Goal: Task Accomplishment & Management: Manage account settings

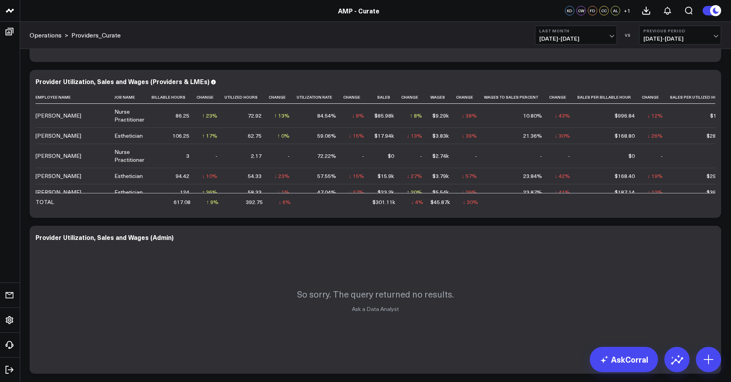
scroll to position [38, 33]
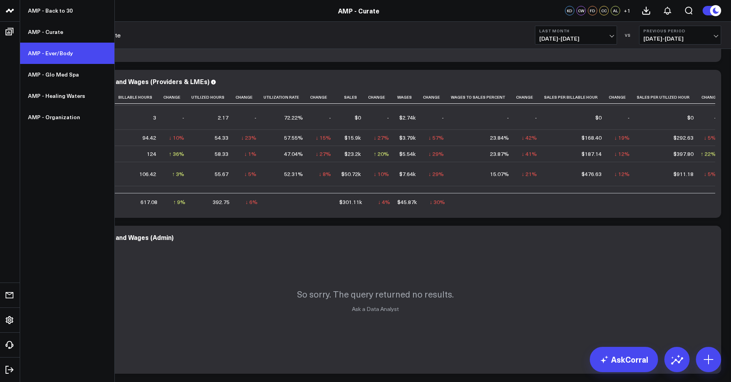
click at [55, 53] on link "AMP - Ever/Body" at bounding box center [67, 53] width 94 height 21
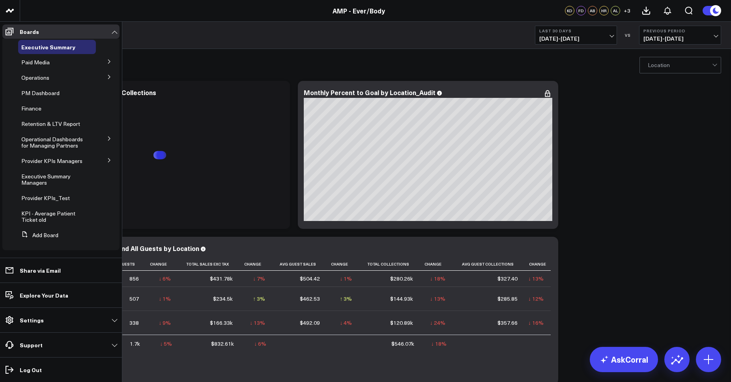
click at [107, 75] on icon at bounding box center [109, 77] width 5 height 5
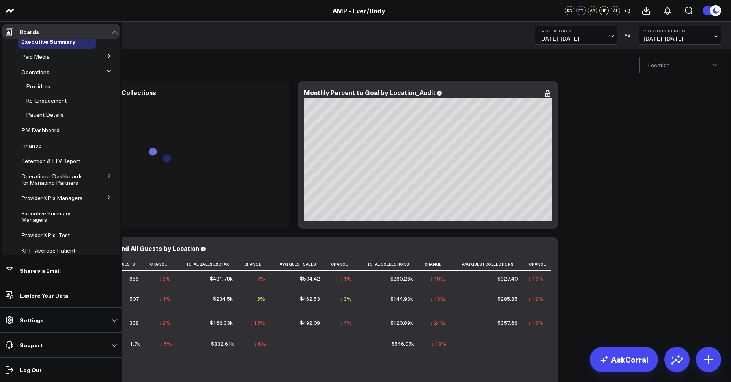
scroll to position [7, 0]
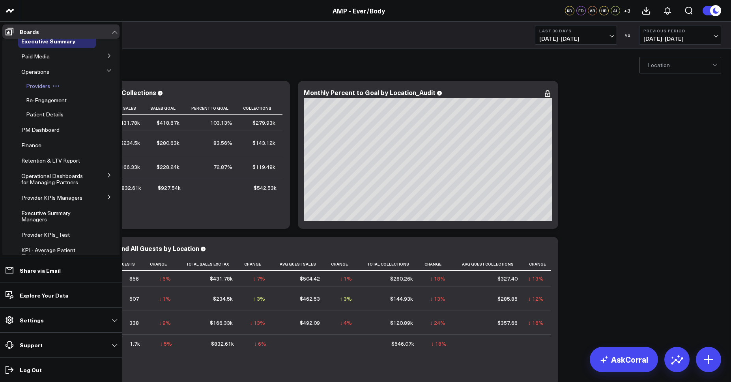
click at [40, 88] on span "Providers" at bounding box center [38, 85] width 24 height 7
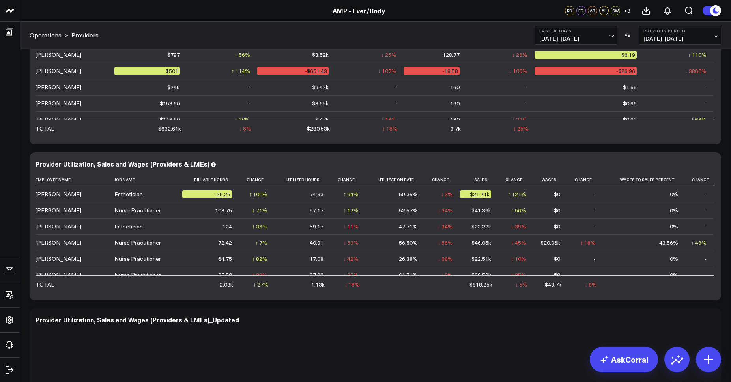
scroll to position [242, 0]
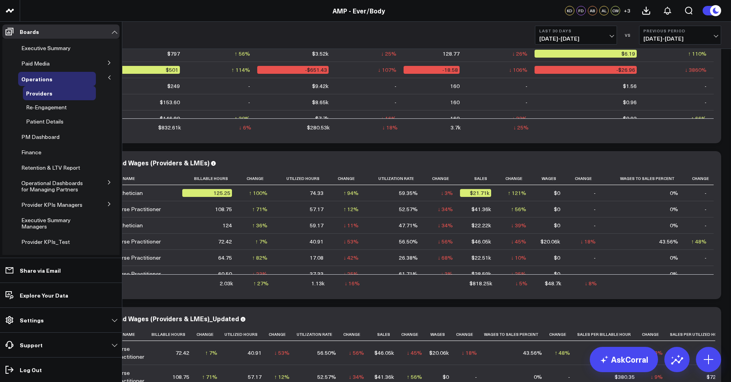
click at [107, 76] on icon at bounding box center [109, 77] width 5 height 5
click at [58, 79] on icon at bounding box center [58, 79] width 1 height 1
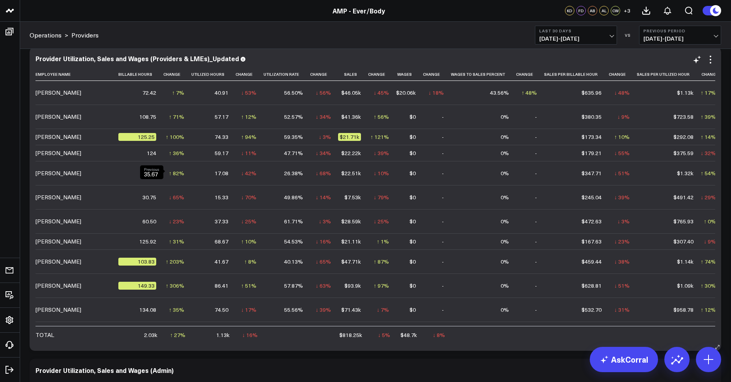
scroll to position [0, 0]
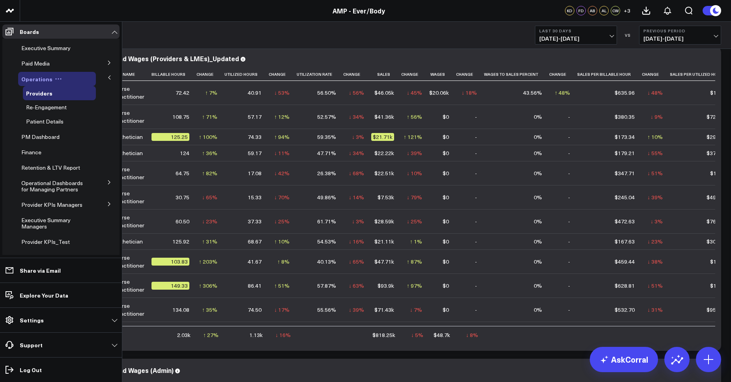
click at [58, 78] on icon at bounding box center [58, 78] width 7 height 7
click at [88, 105] on button "Edit Permissions" at bounding box center [92, 104] width 64 height 15
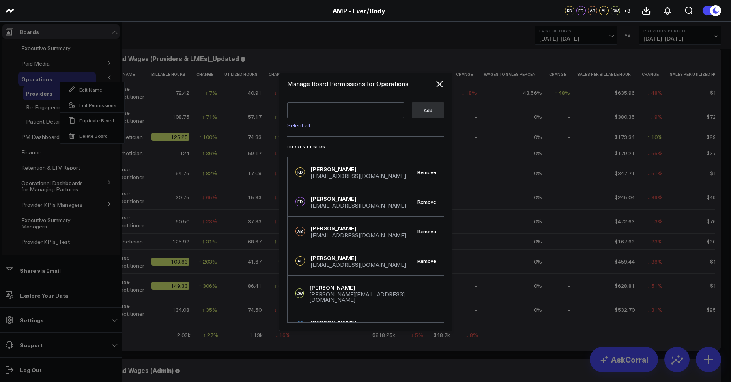
click at [305, 109] on textarea at bounding box center [345, 110] width 117 height 16
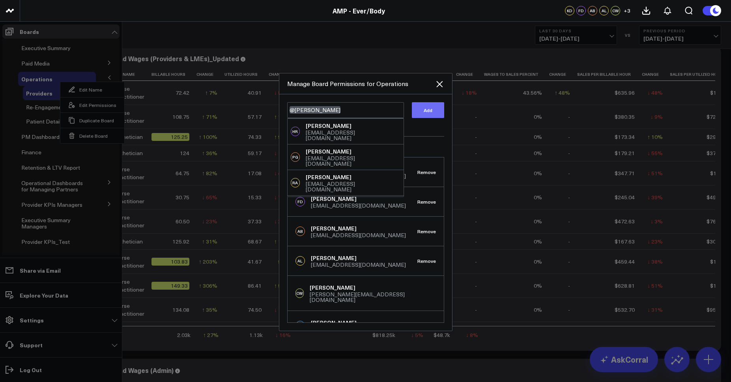
type textarea "@[PERSON_NAME]"
click at [436, 112] on button "Add" at bounding box center [428, 110] width 32 height 16
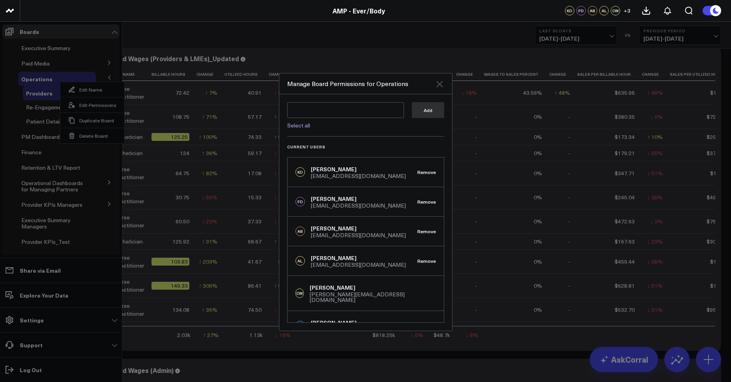
click at [442, 82] on icon at bounding box center [440, 84] width 6 height 6
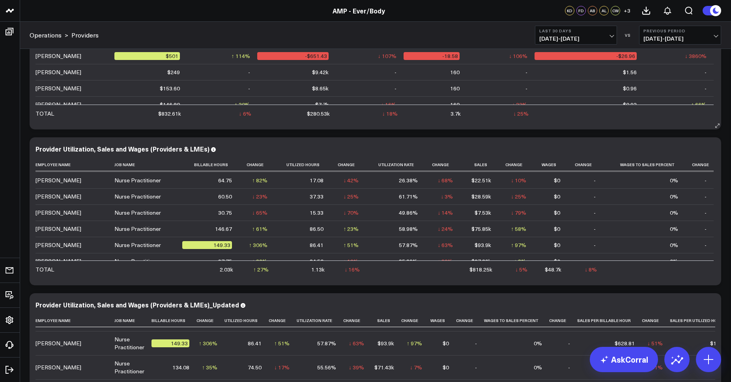
scroll to position [242, 0]
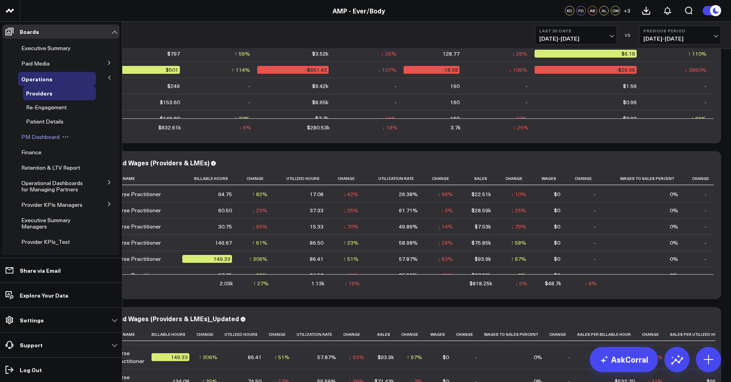
click at [43, 135] on span "PM Dashboard" at bounding box center [40, 136] width 38 height 7
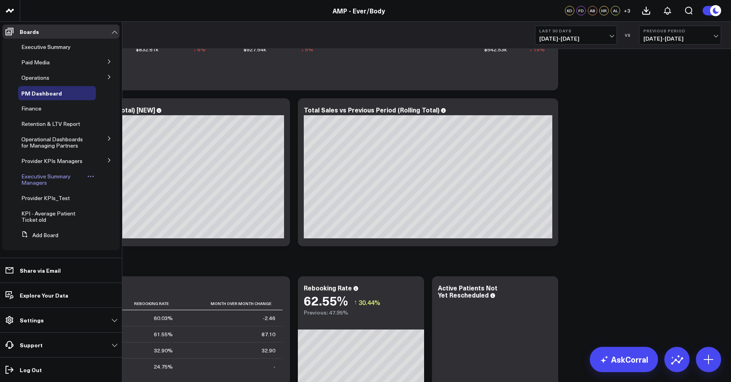
scroll to position [294, 0]
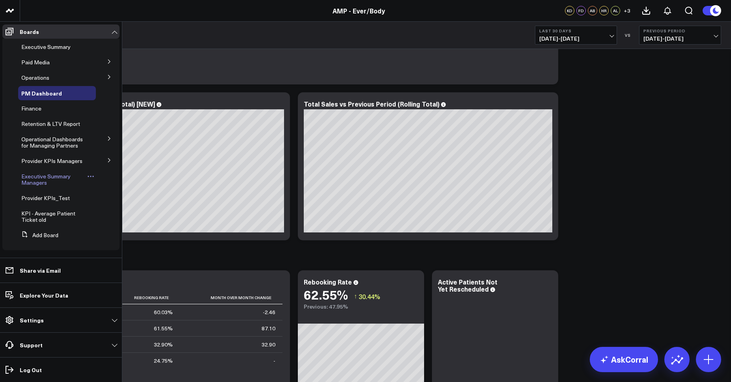
click at [31, 178] on span "Executive Summary Managers" at bounding box center [45, 179] width 49 height 14
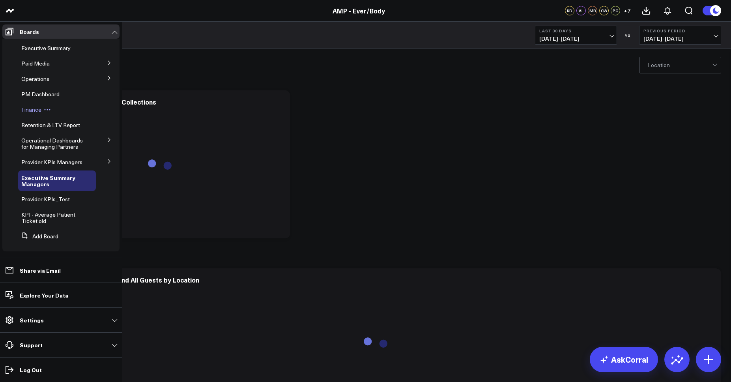
click at [30, 107] on span "Finance" at bounding box center [31, 109] width 20 height 7
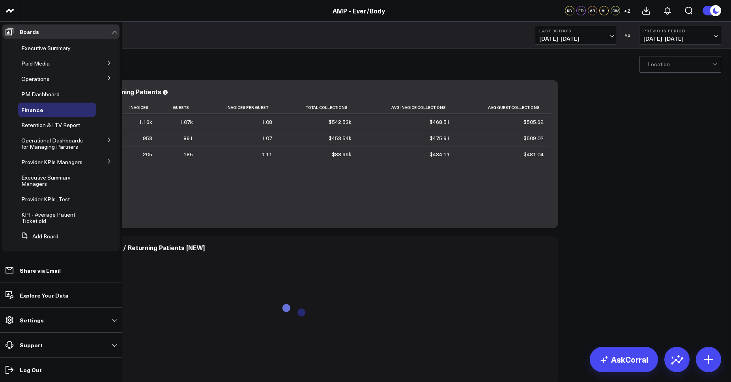
click at [107, 78] on icon at bounding box center [109, 78] width 5 height 5
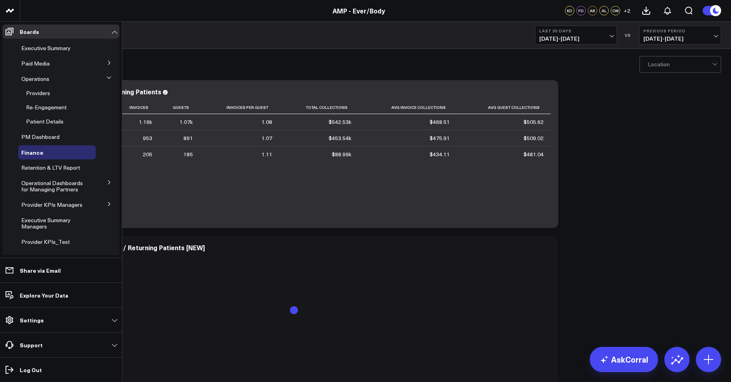
scroll to position [2, 0]
click at [45, 93] on span "Providers" at bounding box center [38, 92] width 24 height 7
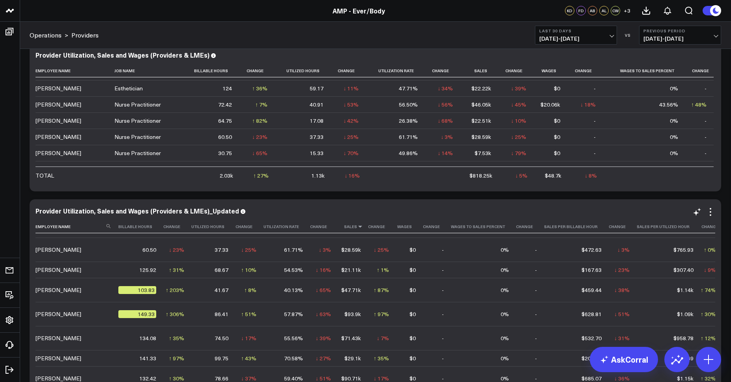
scroll to position [125, 33]
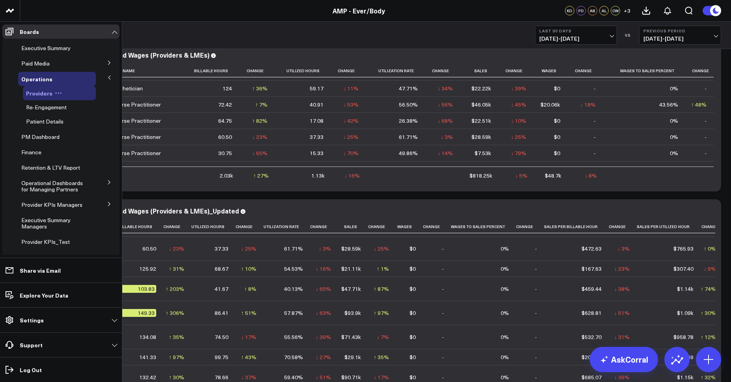
click at [56, 94] on icon at bounding box center [58, 93] width 7 height 7
click at [92, 116] on button "Edit Permissions" at bounding box center [93, 118] width 64 height 15
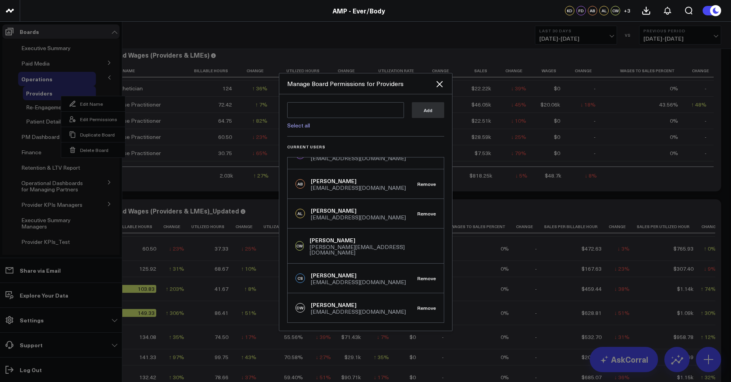
scroll to position [71, 0]
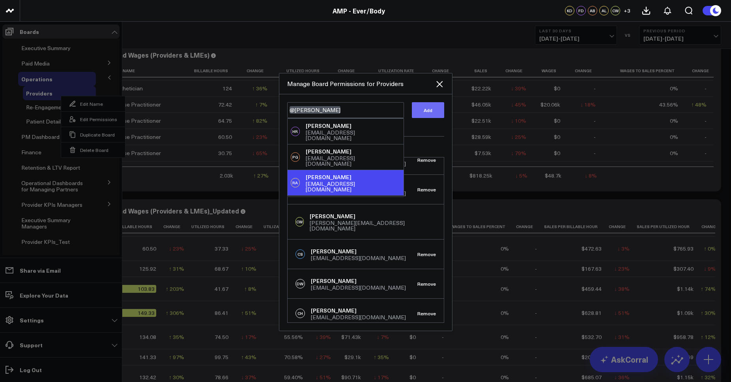
type textarea "@[PERSON_NAME]"
click at [427, 114] on button "Add" at bounding box center [428, 110] width 32 height 16
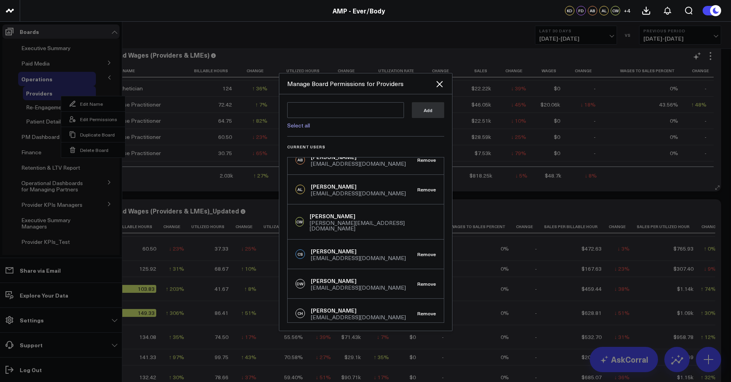
click at [441, 84] on icon at bounding box center [439, 83] width 9 height 9
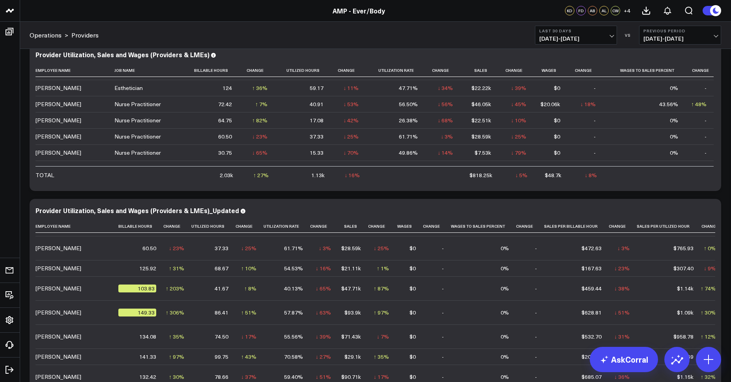
scroll to position [349, 0]
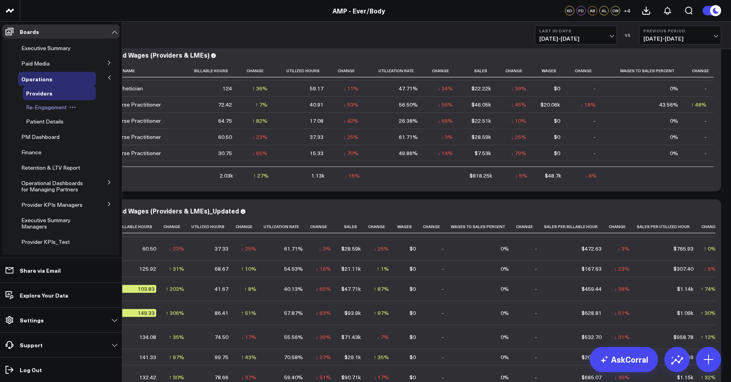
click at [70, 108] on icon at bounding box center [72, 107] width 7 height 7
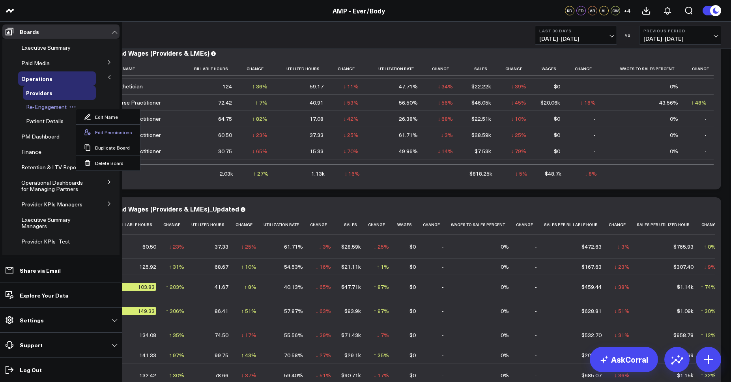
click at [95, 129] on button "Edit Permissions" at bounding box center [108, 131] width 64 height 15
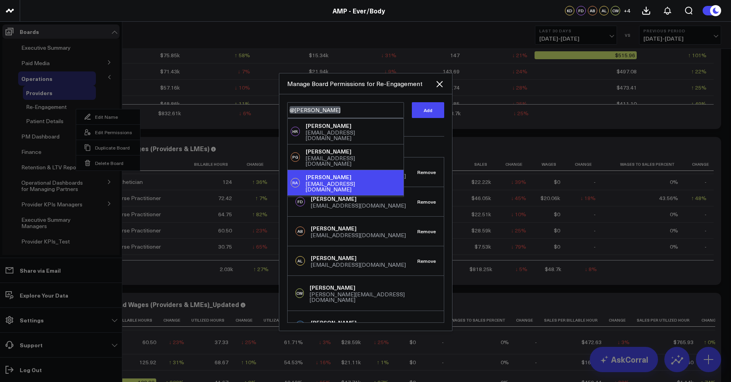
scroll to position [239, 0]
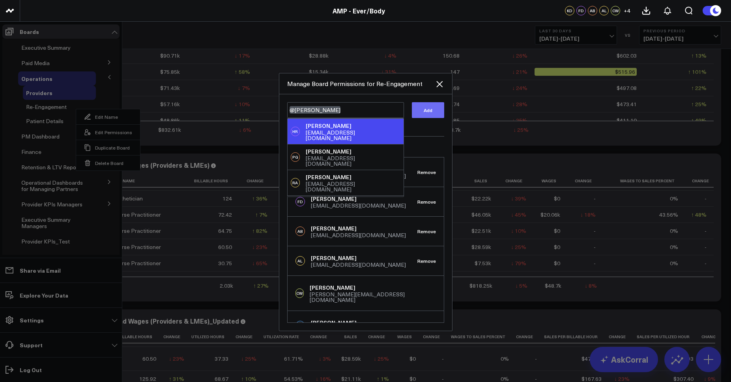
type textarea "@[PERSON_NAME]"
click at [431, 112] on button "Add" at bounding box center [428, 110] width 32 height 16
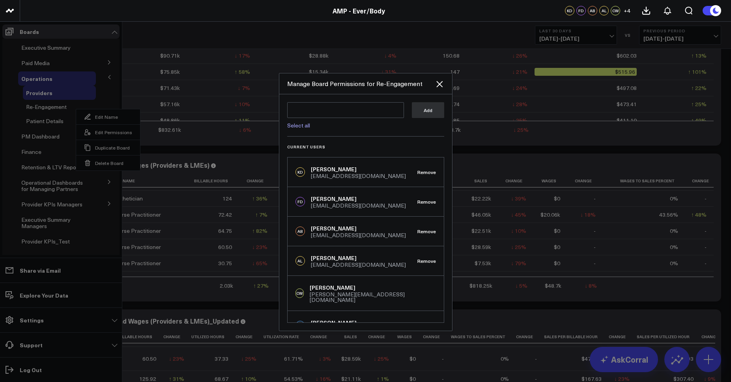
click at [48, 121] on div at bounding box center [365, 191] width 731 height 382
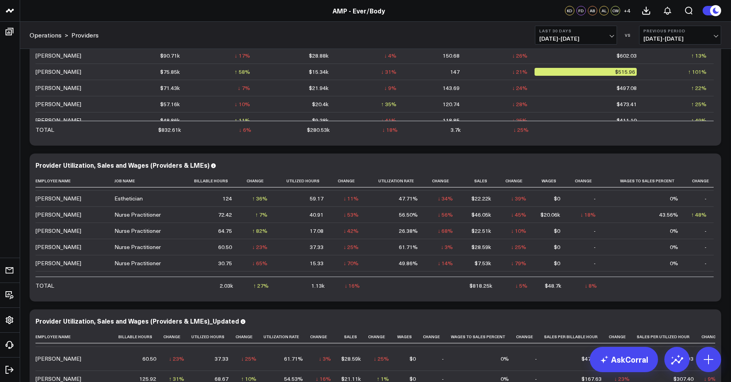
scroll to position [0, 0]
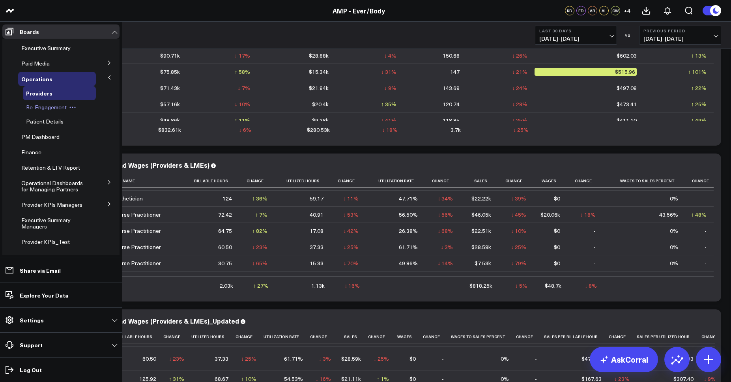
click at [71, 108] on icon at bounding box center [72, 107] width 7 height 7
click at [102, 131] on button "Edit Permissions" at bounding box center [108, 133] width 64 height 15
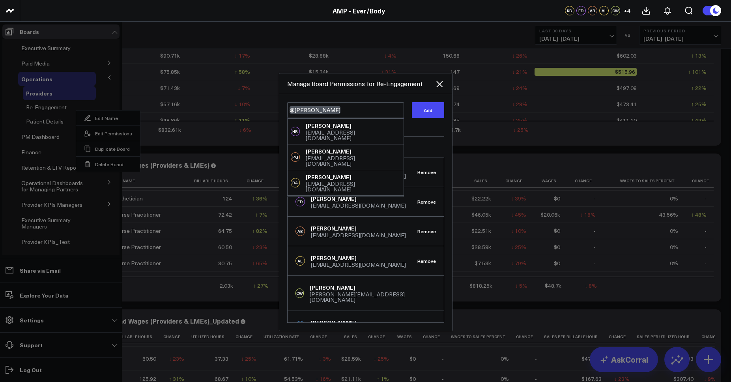
type textarea "@Maria de Leon"
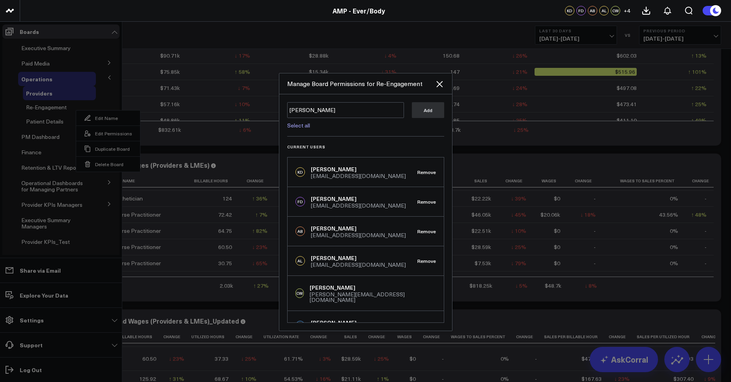
type textarea "maria r"
click at [337, 235] on div "[EMAIL_ADDRESS][DOMAIN_NAME]" at bounding box center [358, 235] width 95 height 6
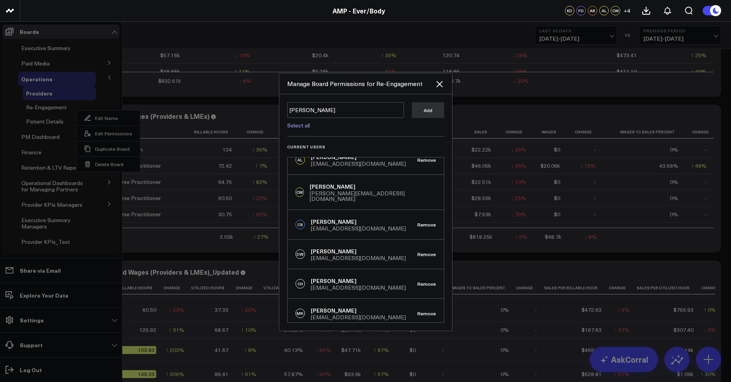
scroll to position [99, 0]
click at [444, 82] on icon at bounding box center [439, 83] width 9 height 9
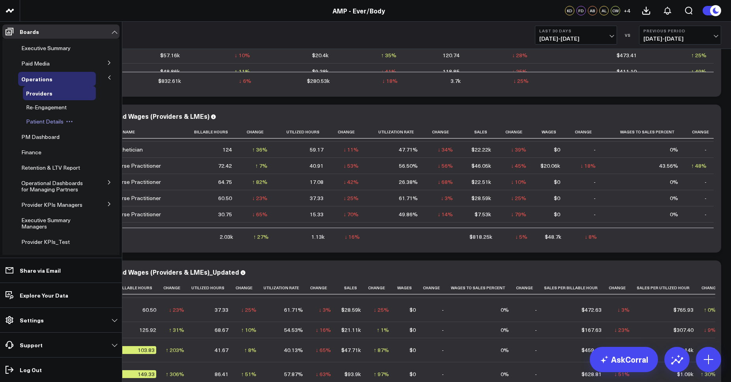
click at [47, 125] on span "Patient Details" at bounding box center [44, 121] width 37 height 7
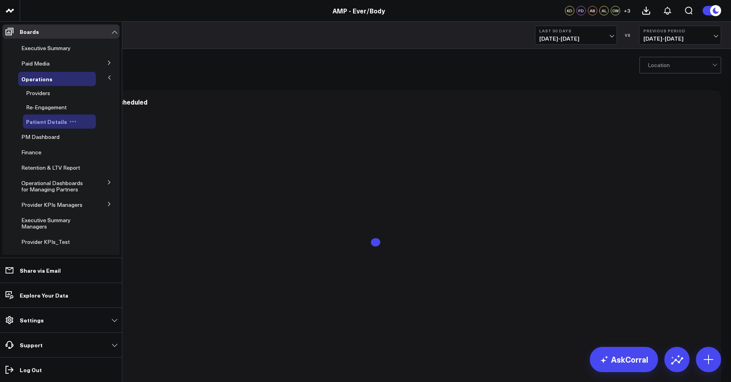
click at [72, 122] on icon at bounding box center [72, 121] width 7 height 7
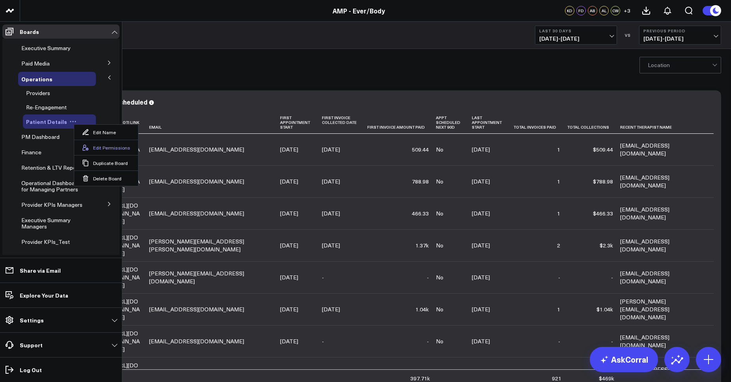
click at [110, 146] on button "Edit Permissions" at bounding box center [106, 147] width 64 height 15
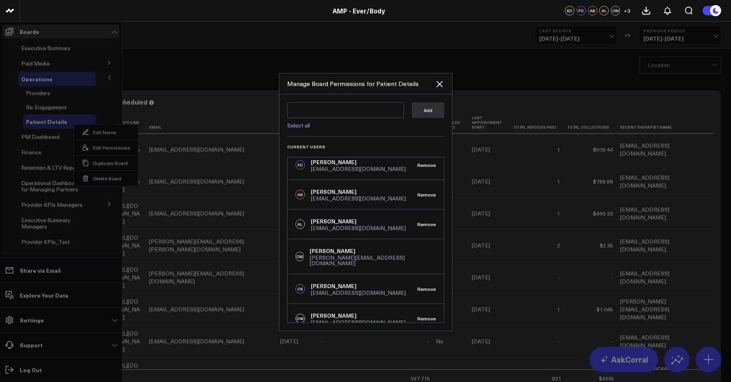
scroll to position [71, 0]
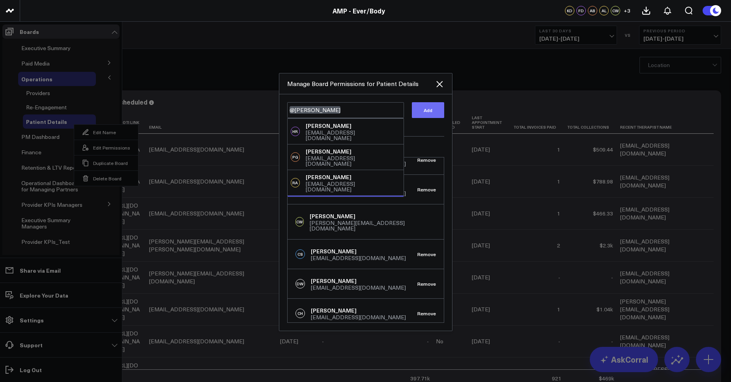
type textarea "@[PERSON_NAME]"
click at [431, 113] on button "Add" at bounding box center [428, 110] width 32 height 16
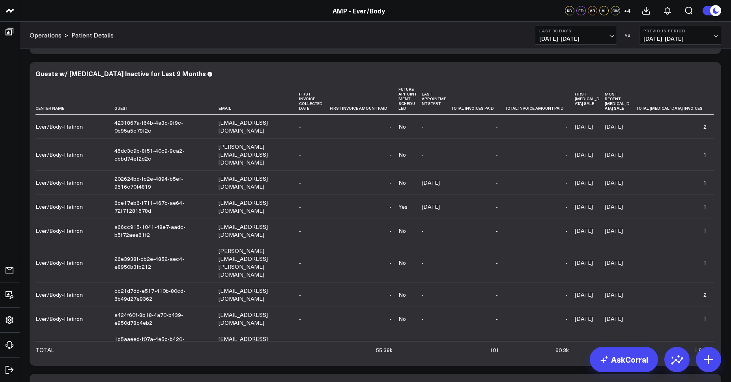
scroll to position [99, 0]
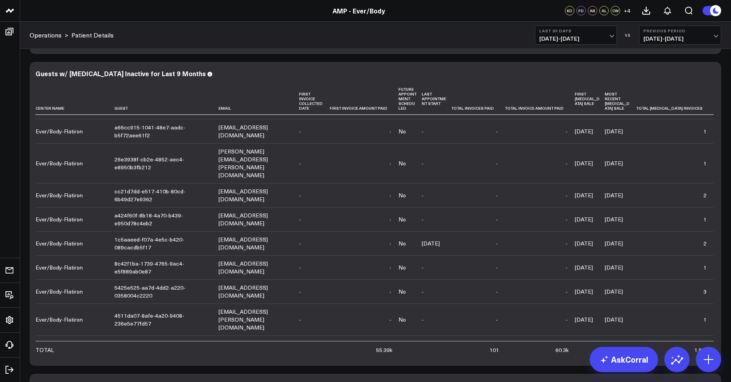
click at [722, 69] on div "Modify via AI Copy link to widget Ask support Remove Create linked copy Executi…" at bounding box center [376, 136] width 700 height 2338
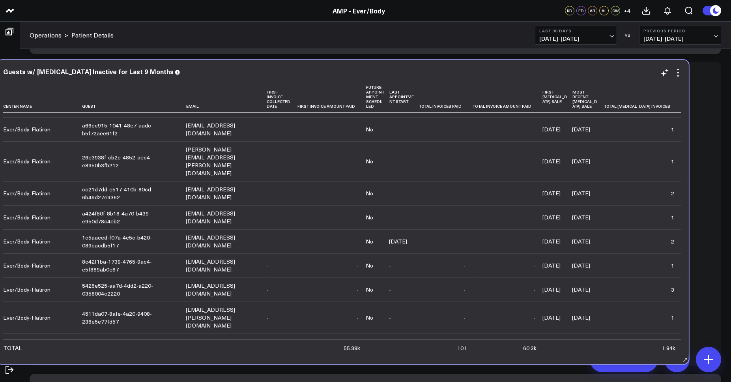
drag, startPoint x: 720, startPoint y: 69, endPoint x: 692, endPoint y: 67, distance: 28.1
click at [689, 67] on div "Guests w/ [MEDICAL_DATA] Inactive for Last 9 Months Center Name Guest Email Fir…" at bounding box center [343, 212] width 692 height 304
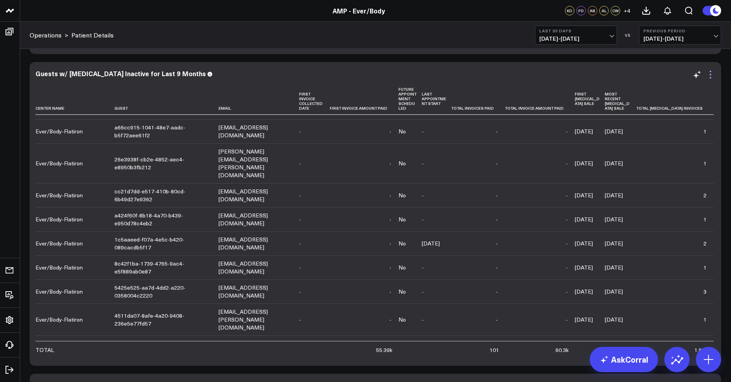
click at [712, 77] on icon at bounding box center [710, 74] width 9 height 9
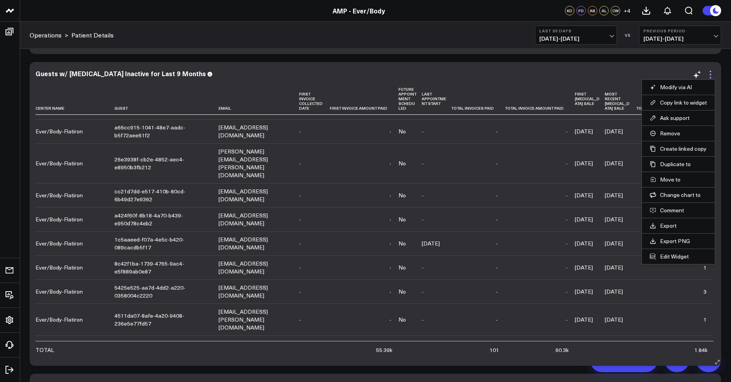
click at [712, 77] on icon at bounding box center [710, 74] width 9 height 9
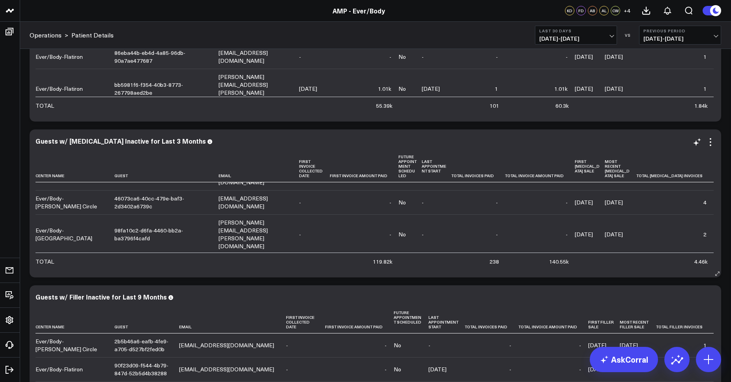
scroll to position [1883, 0]
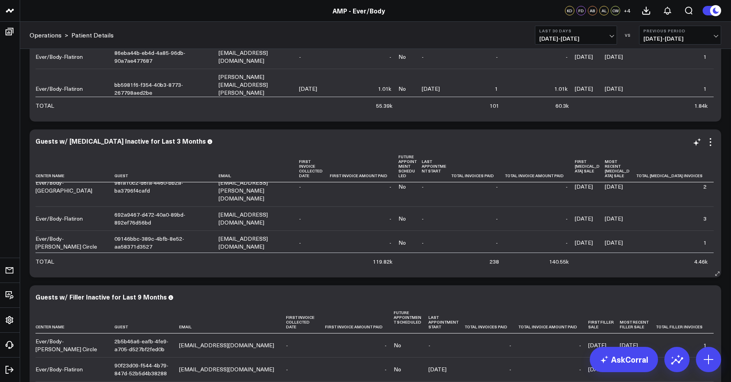
click at [148, 347] on div "0bc20d46-5038-4724-b9cf-4a0d91bb448e" at bounding box center [162, 355] width 97 height 16
drag, startPoint x: 710, startPoint y: 139, endPoint x: 646, endPoint y: 161, distance: 66.6
click at [710, 139] on icon at bounding box center [710, 141] width 9 height 9
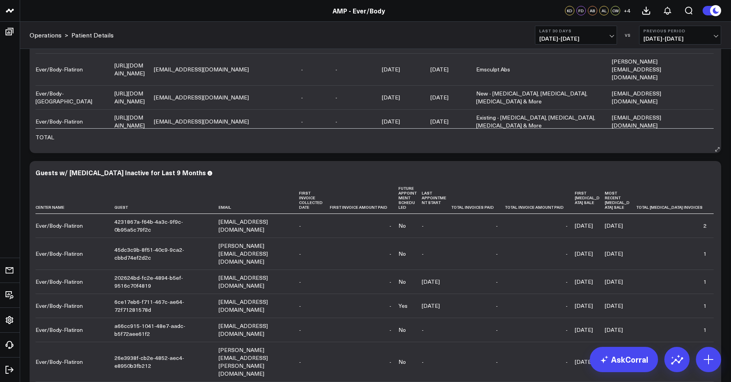
scroll to position [950, 0]
